Goal: Task Accomplishment & Management: Manage account settings

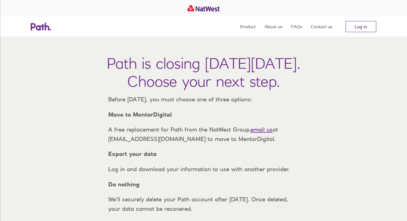
click at [366, 30] on link "Log in" at bounding box center [360, 26] width 31 height 11
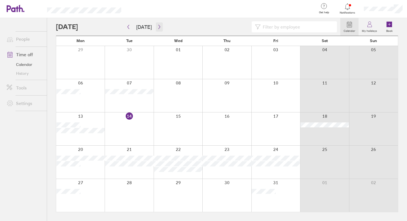
click at [159, 27] on icon "button" at bounding box center [159, 27] width 4 height 4
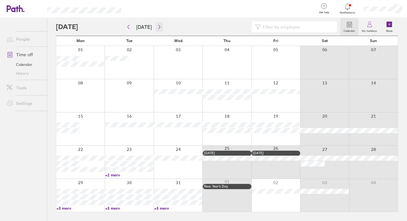
click at [158, 26] on icon "button" at bounding box center [159, 27] width 2 height 4
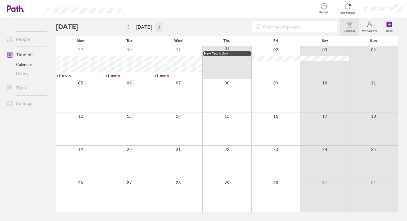
click at [157, 26] on icon "button" at bounding box center [159, 27] width 4 height 4
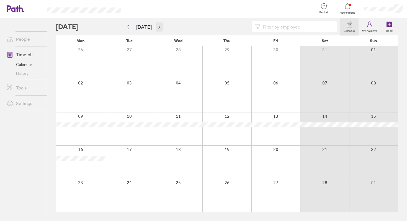
click at [159, 25] on icon "button" at bounding box center [159, 27] width 4 height 4
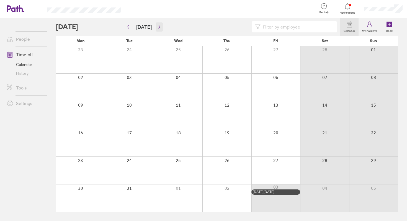
click at [156, 26] on button "button" at bounding box center [159, 26] width 7 height 9
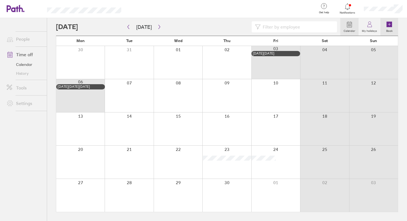
click at [391, 26] on icon at bounding box center [389, 25] width 6 height 6
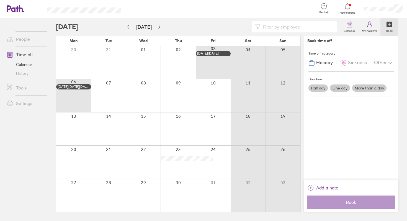
click at [338, 85] on label "One day" at bounding box center [340, 87] width 20 height 7
click at [0, 0] on input "One day" at bounding box center [0, 0] width 0 height 0
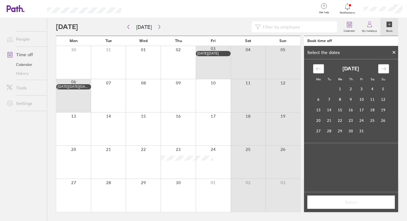
click at [391, 69] on div "October 2025 1 2 3 4 5 6 7 8 9 10 11 12 13 14 15 16 17 18 19 20 21 22 23 24 25 …" at bounding box center [350, 100] width 83 height 72
click at [385, 68] on icon "Move forward to switch to the next month." at bounding box center [383, 68] width 5 height 5
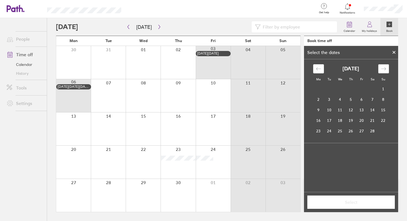
click at [385, 68] on icon "Move forward to switch to the next month." at bounding box center [383, 68] width 5 height 5
click at [394, 51] on icon at bounding box center [394, 52] width 4 height 3
